Goal: Task Accomplishment & Management: Complete application form

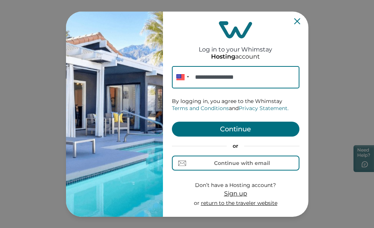
type input "**********"
click at [238, 128] on button "Continue" at bounding box center [235, 128] width 127 height 15
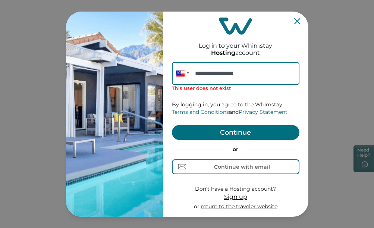
click at [233, 197] on span "Sign up" at bounding box center [235, 196] width 23 height 7
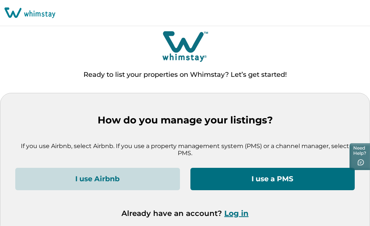
click at [155, 178] on button "I use Airbnb" at bounding box center [97, 179] width 165 height 22
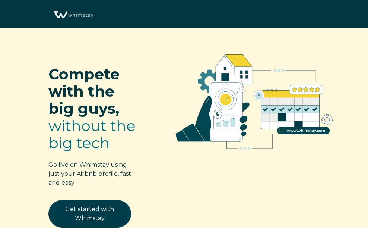
select select "US"
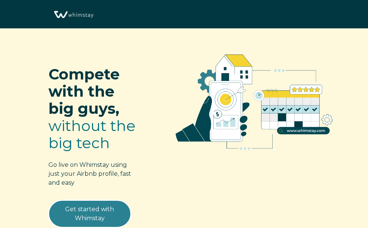
click at [96, 209] on link "Get started with Whimstay" at bounding box center [89, 214] width 83 height 28
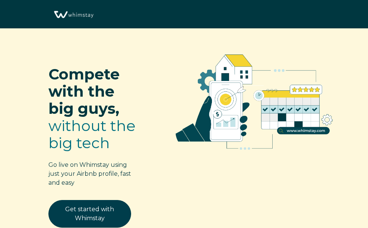
select select "US"
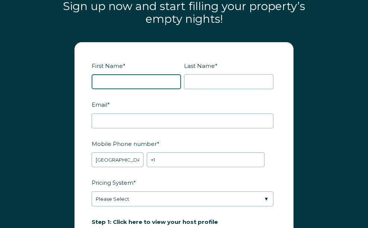
click at [133, 85] on input "First Name *" at bounding box center [136, 81] width 89 height 15
type input "Tammy Puleo"
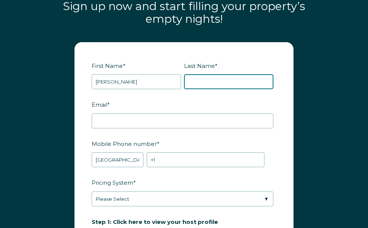
type input "Tammy Puleo"
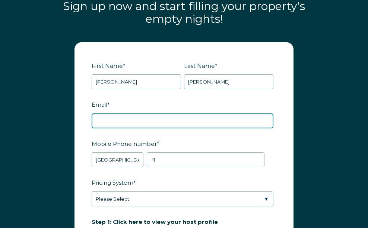
click at [114, 120] on input "Email *" at bounding box center [183, 120] width 182 height 15
type input "remington@ohio.net"
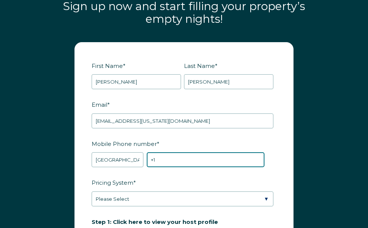
click at [168, 160] on input "+1" at bounding box center [205, 159] width 117 height 15
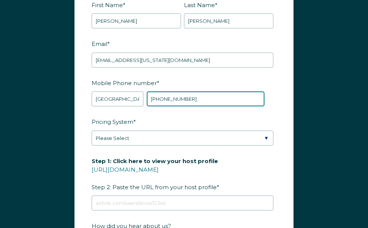
scroll to position [971, 0]
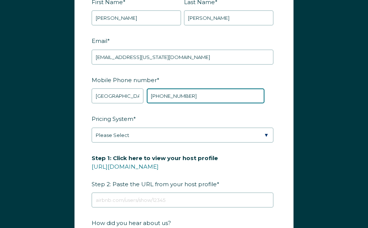
type input "+1 3303577649"
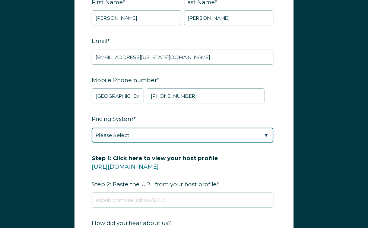
click at [169, 134] on select "Please Select Manual Airbnb Smart Pricing PriceLabs Wheelhouse Beyond Pricing 3…" at bounding box center [183, 134] width 182 height 15
select select "Manual"
click at [92, 127] on select "Please Select Manual Airbnb Smart Pricing PriceLabs Wheelhouse Beyond Pricing 3…" at bounding box center [183, 134] width 182 height 15
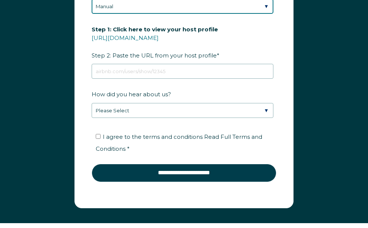
scroll to position [1099, 0]
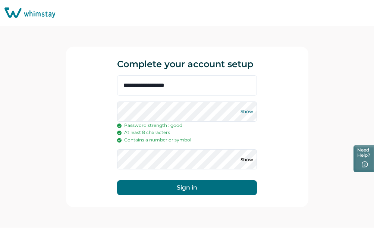
click at [247, 110] on button "Show" at bounding box center [247, 111] width 12 height 12
click at [247, 157] on button "Show" at bounding box center [247, 159] width 12 height 12
click at [225, 187] on button "Sign in" at bounding box center [187, 187] width 140 height 15
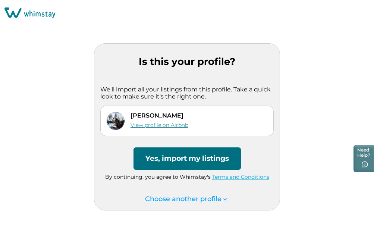
click at [162, 124] on link "View profile on Airbnb" at bounding box center [159, 124] width 58 height 7
click at [229, 177] on link "Terms and Conditions" at bounding box center [240, 176] width 57 height 7
click at [193, 199] on p "Choose another profile" at bounding box center [187, 199] width 84 height 8
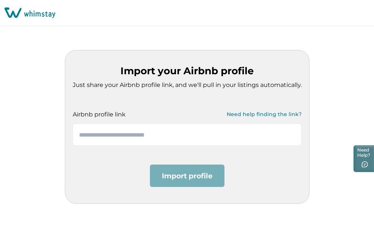
click at [39, 78] on div "Import your Airbnb profile Just share your Airbnb profile link, and we'll pull …" at bounding box center [187, 126] width 374 height 201
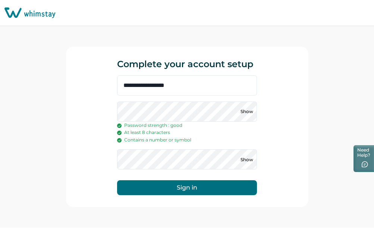
click at [232, 185] on button "Sign in" at bounding box center [187, 187] width 140 height 15
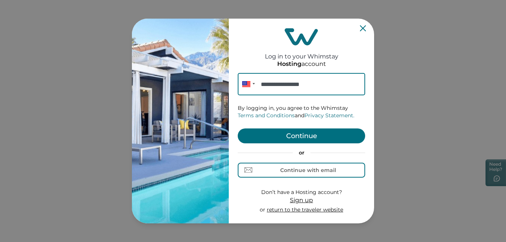
type input "**********"
click at [294, 135] on button "Continue" at bounding box center [301, 136] width 127 height 15
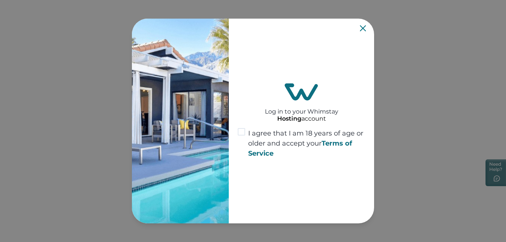
click at [239, 131] on span at bounding box center [241, 131] width 7 height 7
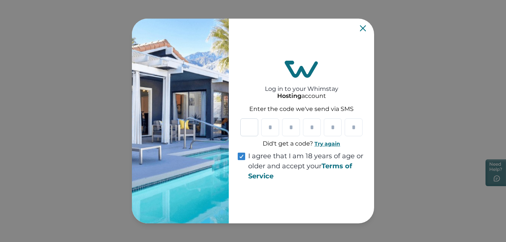
type input "*"
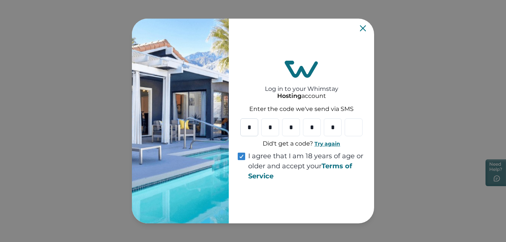
type input "*"
